Goal: Navigation & Orientation: Go to known website

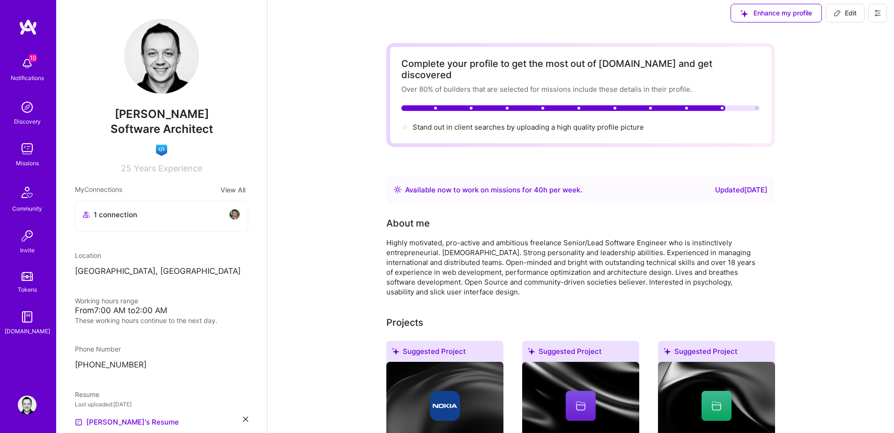
scroll to position [11, 0]
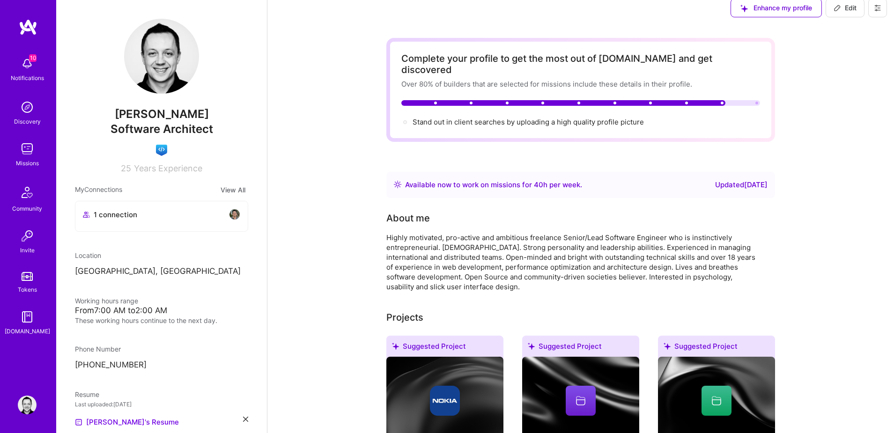
click at [22, 64] on img at bounding box center [27, 63] width 19 height 19
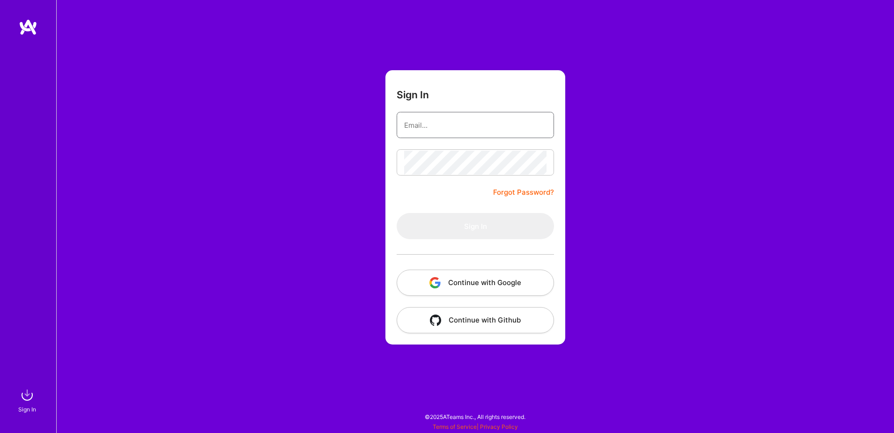
type input "[EMAIL_ADDRESS][DOMAIN_NAME]"
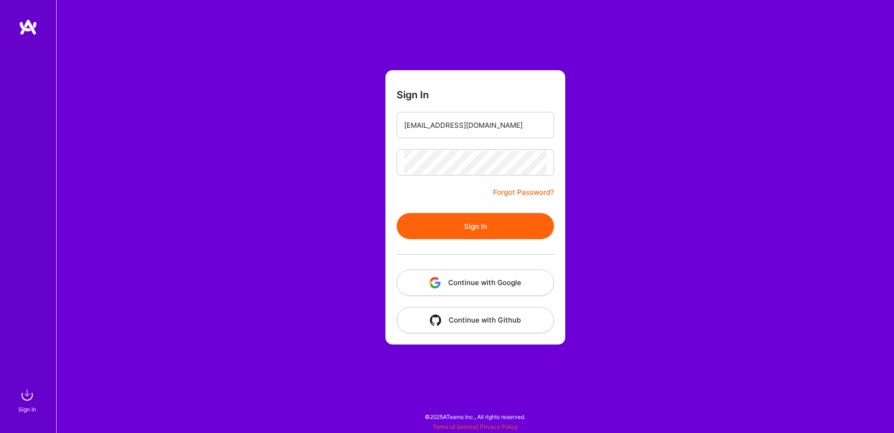
click at [497, 287] on button "Continue with Google" at bounding box center [475, 283] width 157 height 26
